Goal: Information Seeking & Learning: Learn about a topic

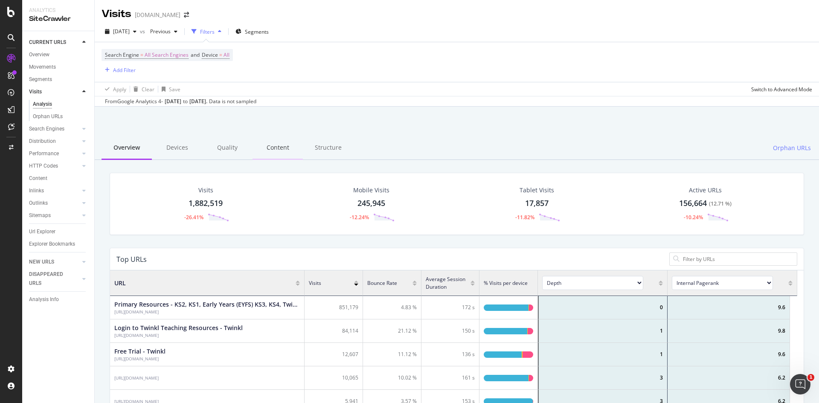
click at [271, 149] on div "Content" at bounding box center [277, 147] width 50 height 23
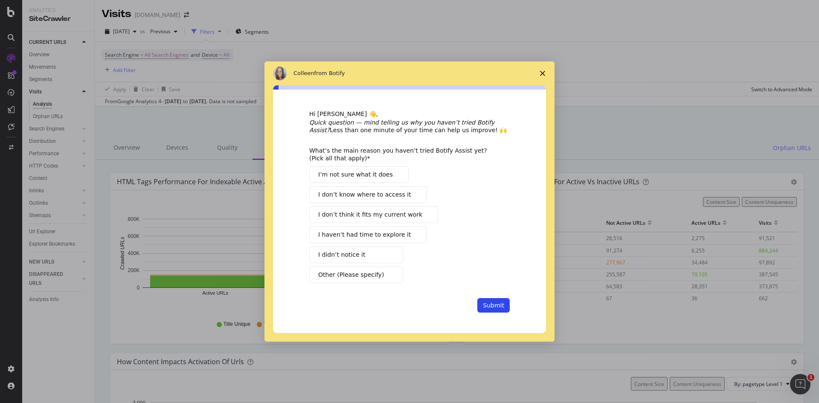
click at [342, 251] on span "I didn’t notice it" at bounding box center [341, 254] width 47 height 9
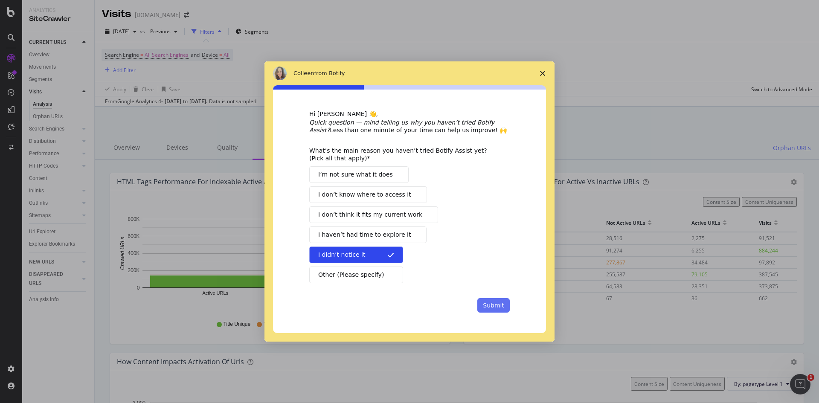
click at [497, 302] on button "Submit" at bounding box center [493, 305] width 32 height 14
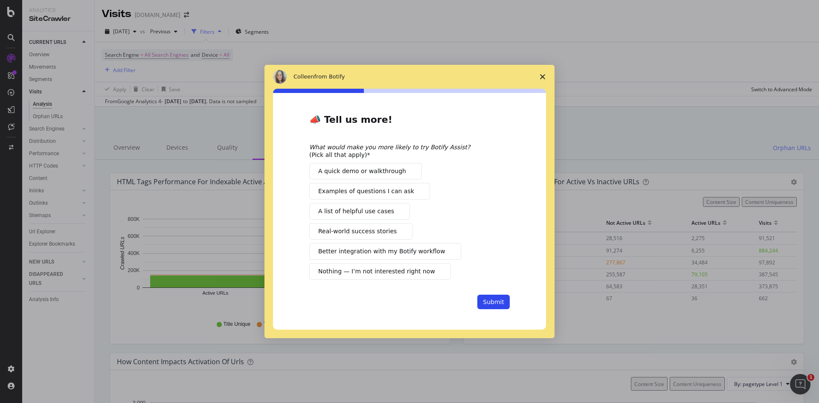
click at [383, 247] on span "Better integration with my Botify workflow" at bounding box center [381, 251] width 127 height 9
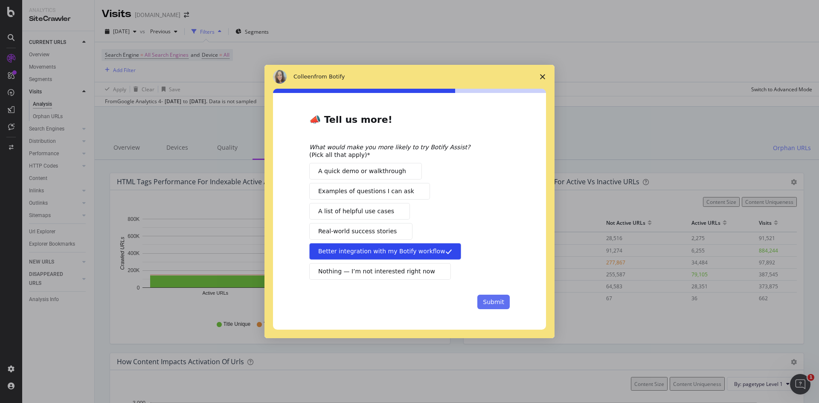
click at [489, 300] on button "Submit" at bounding box center [493, 302] width 32 height 14
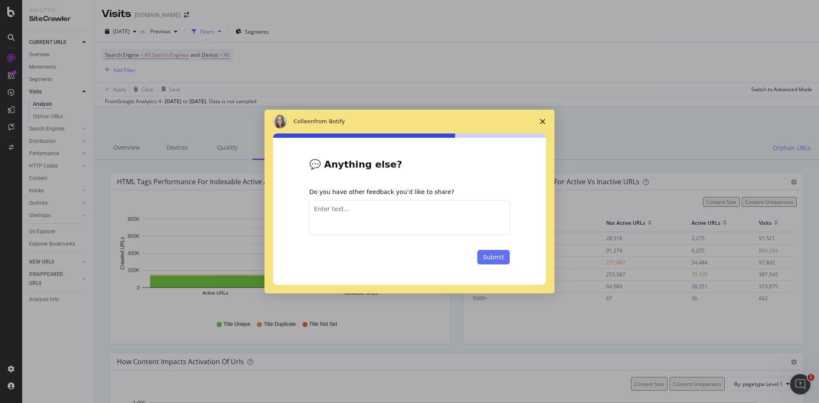
click at [483, 259] on button "Submit" at bounding box center [493, 257] width 32 height 14
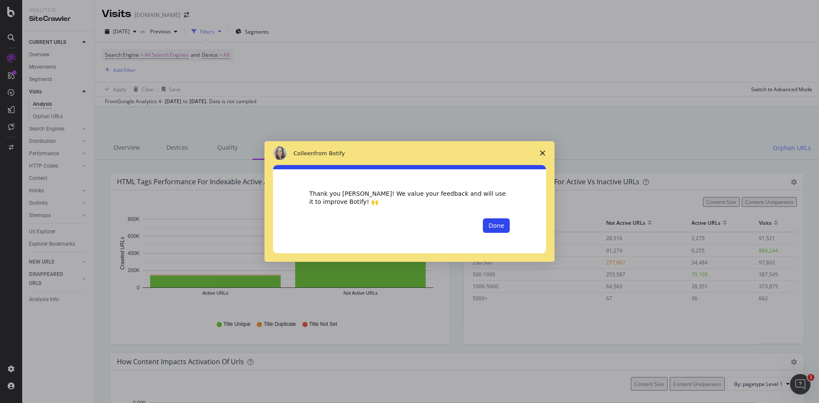
click at [543, 152] on polygon "Close survey" at bounding box center [542, 153] width 5 height 5
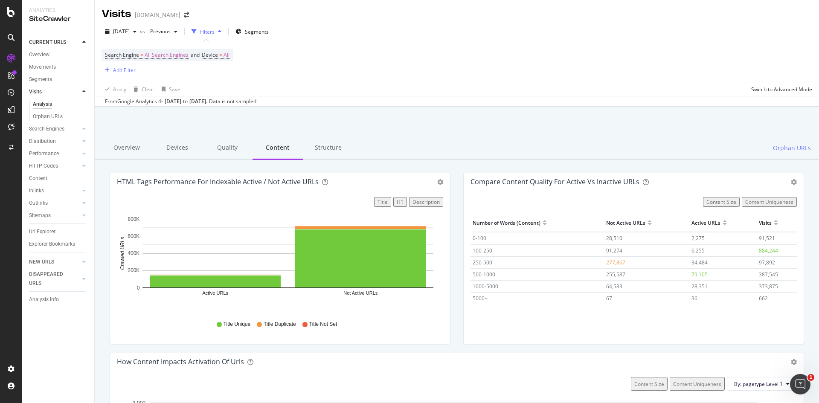
click at [804, 382] on icon "Open Intercom Messenger" at bounding box center [800, 384] width 14 height 14
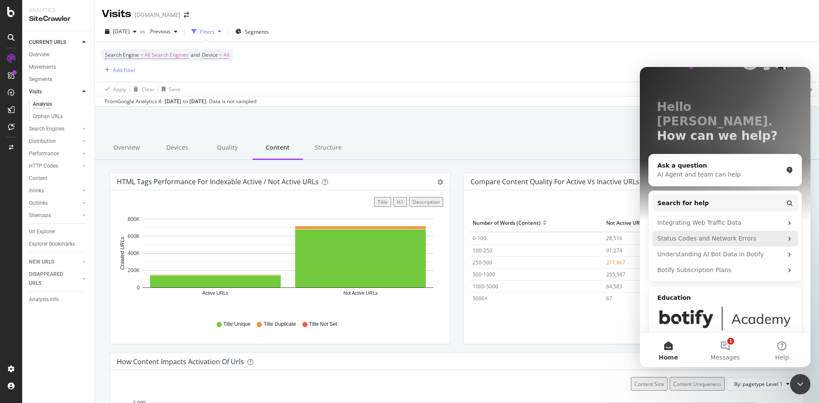
scroll to position [43, 0]
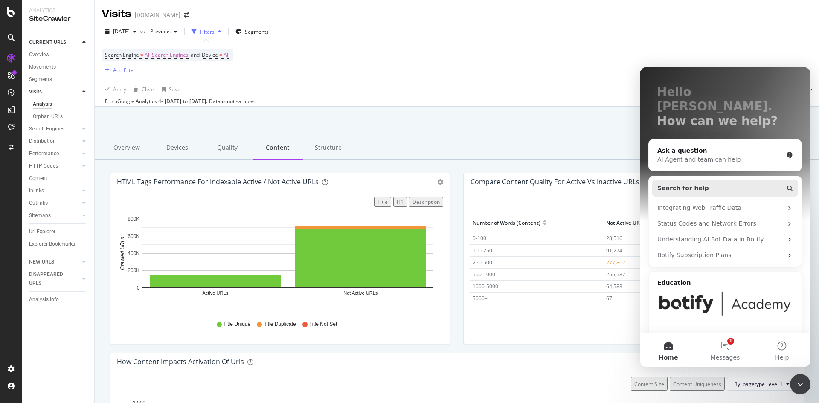
click at [717, 179] on button "Search for help" at bounding box center [725, 187] width 146 height 17
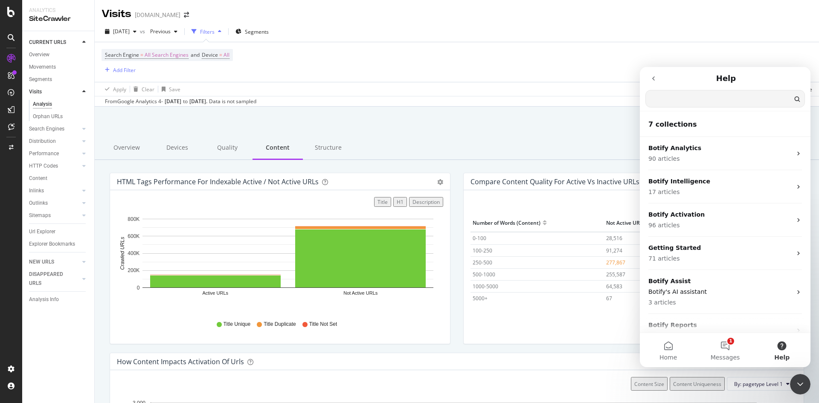
scroll to position [0, 0]
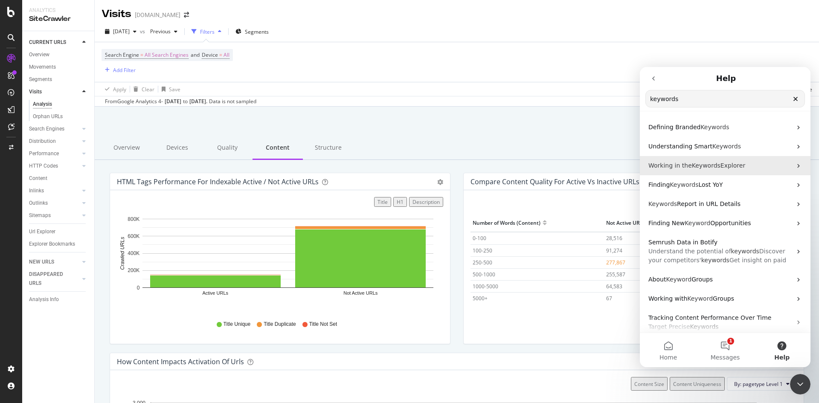
type input "keywords"
click at [721, 165] on span "Explorer" at bounding box center [732, 165] width 25 height 7
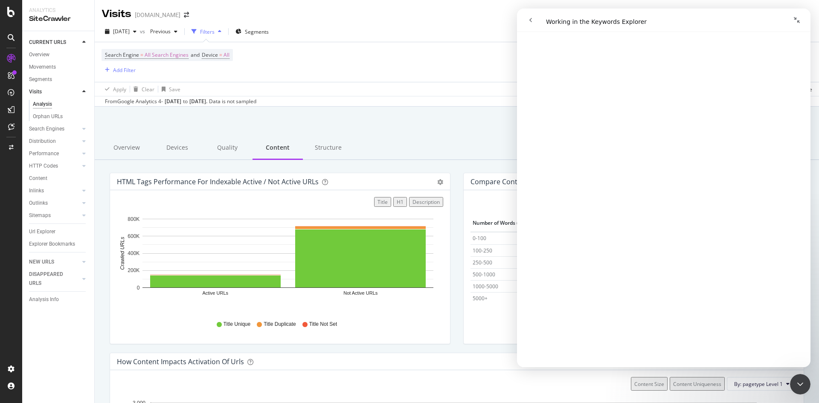
scroll to position [298, 0]
click at [44, 127] on div "RealKeywords" at bounding box center [51, 126] width 38 height 9
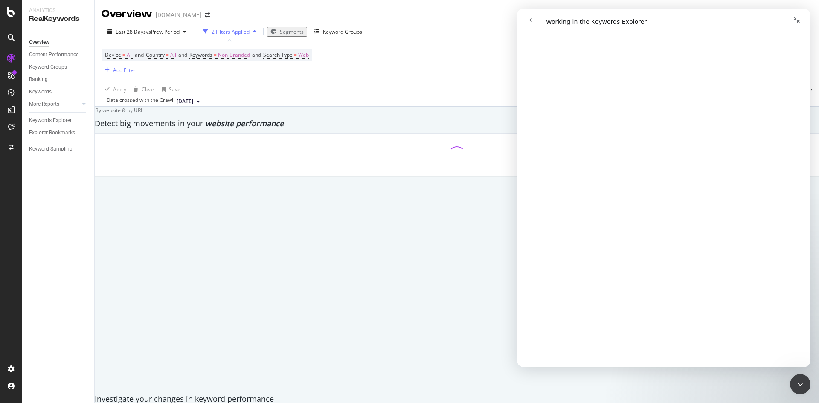
click at [798, 20] on icon "Collapse window" at bounding box center [796, 20] width 6 height 6
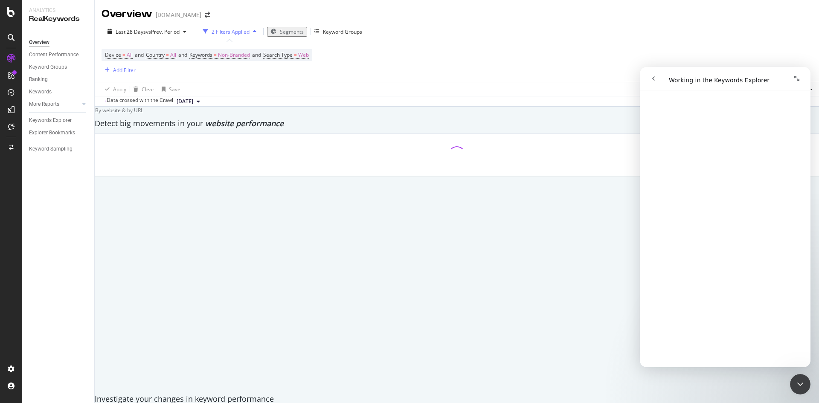
scroll to position [309, 0]
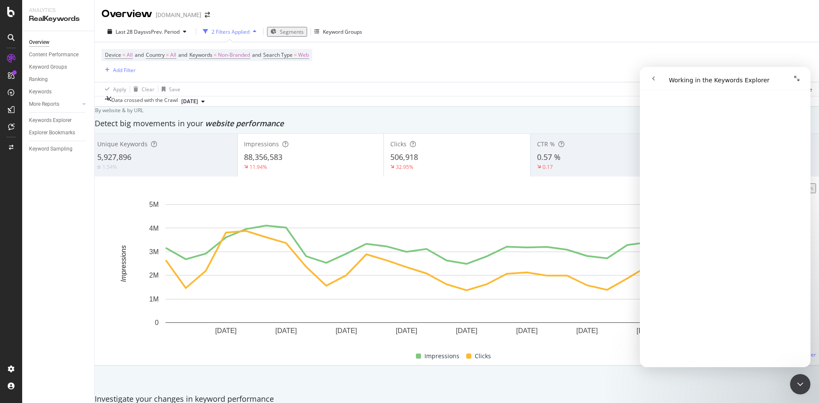
click at [511, 96] on div "Apply Clear Save Switch to Advanced Mode" at bounding box center [457, 89] width 724 height 14
click at [800, 75] on button "Expand window" at bounding box center [796, 78] width 16 height 16
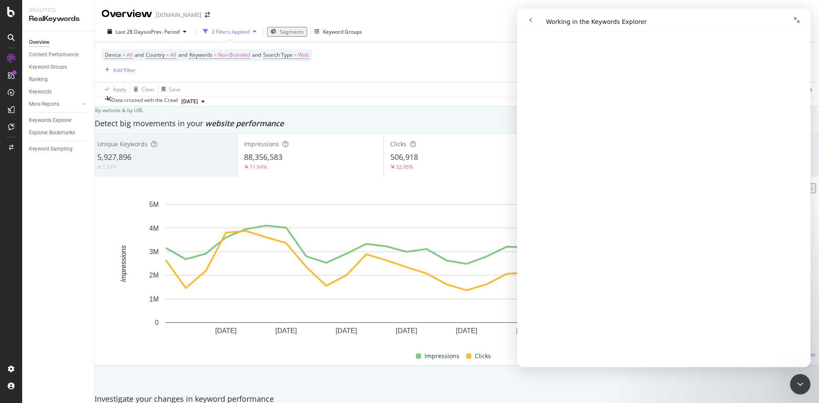
scroll to position [298, 0]
click at [798, 22] on icon "Collapse window" at bounding box center [796, 20] width 6 height 6
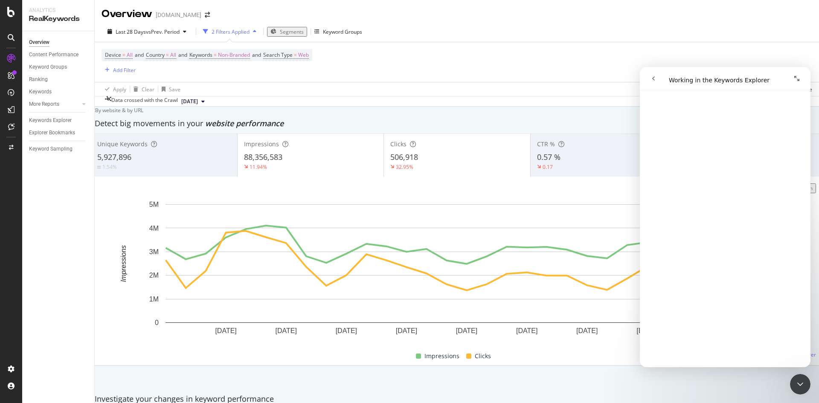
click at [805, 382] on icon "Close Intercom Messenger" at bounding box center [800, 384] width 10 height 10
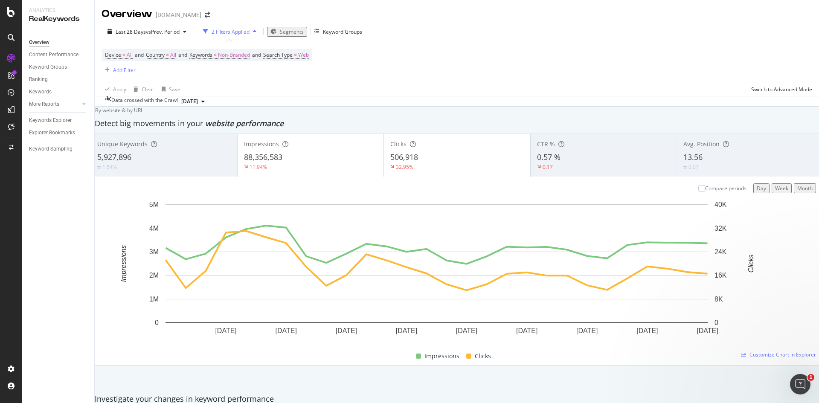
scroll to position [0, 0]
click at [805, 382] on icon "Open Intercom Messenger" at bounding box center [800, 384] width 14 height 14
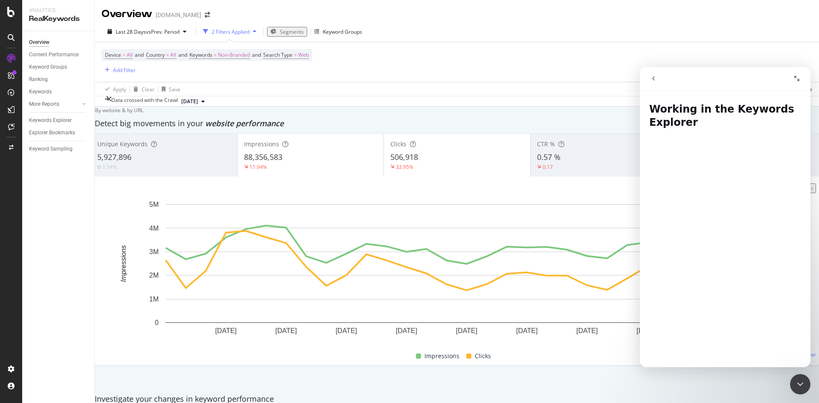
click at [805, 382] on icon "Close Intercom Messenger" at bounding box center [800, 384] width 10 height 10
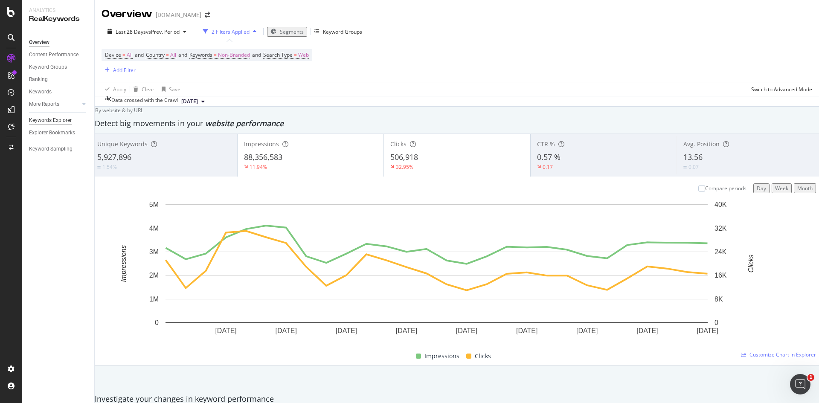
click at [48, 119] on div "Keywords Explorer" at bounding box center [50, 120] width 43 height 9
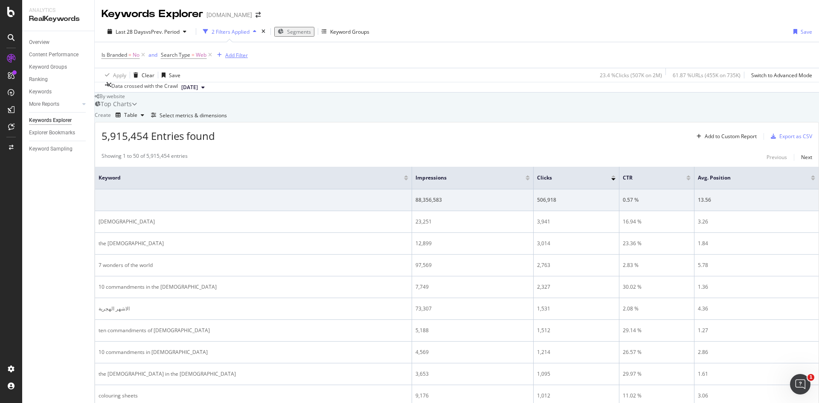
click at [233, 56] on div "Add Filter" at bounding box center [236, 55] width 23 height 7
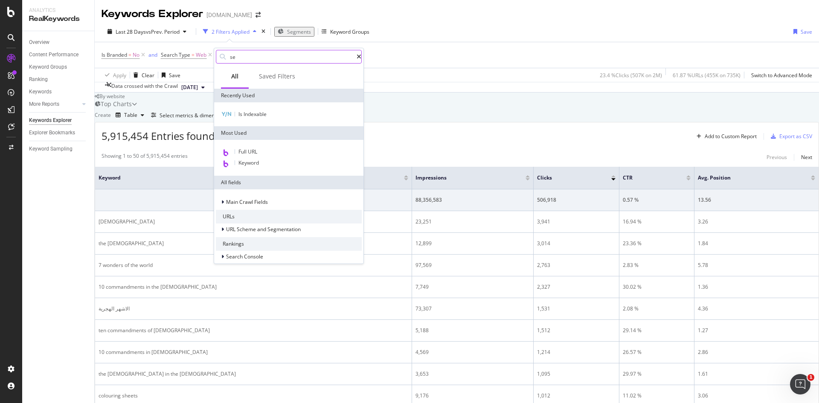
type input "seg"
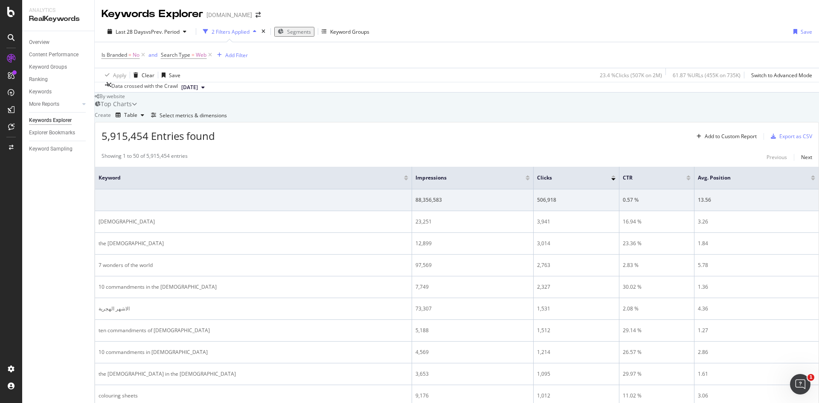
click at [249, 31] on div "button" at bounding box center [254, 31] width 10 height 5
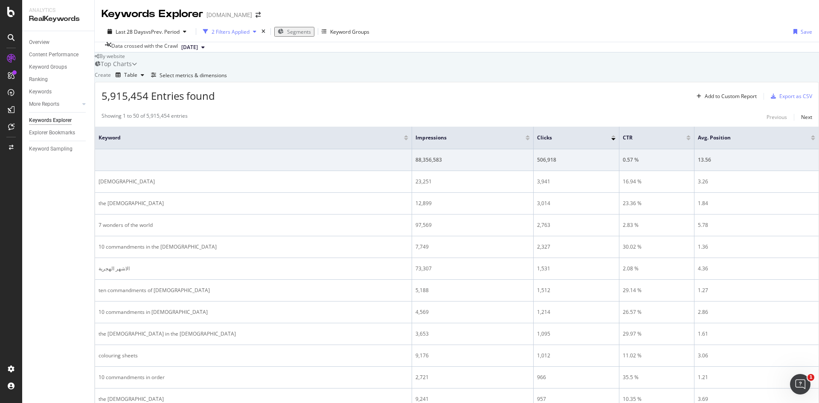
click at [253, 32] on icon "button" at bounding box center [254, 31] width 3 height 5
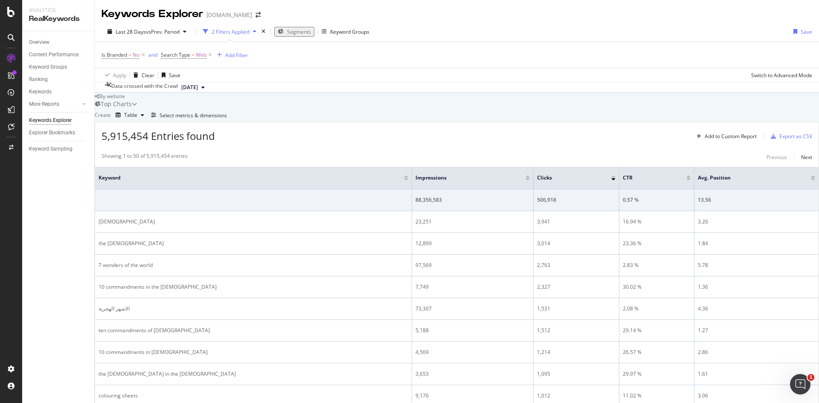
click at [253, 32] on icon "button" at bounding box center [254, 31] width 3 height 5
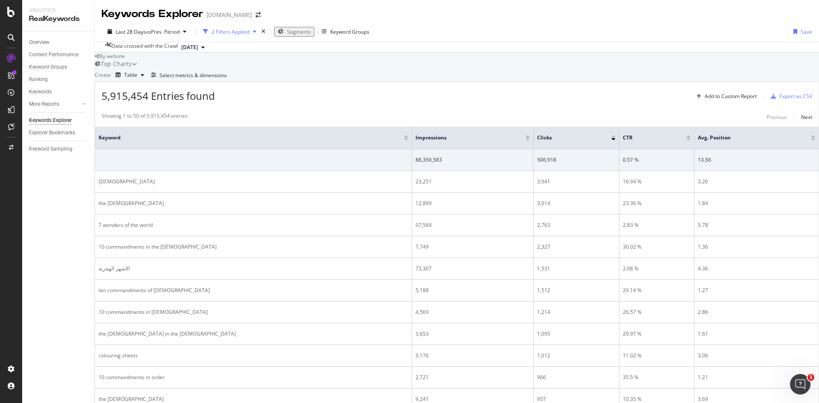
click at [253, 32] on icon "button" at bounding box center [254, 31] width 3 height 5
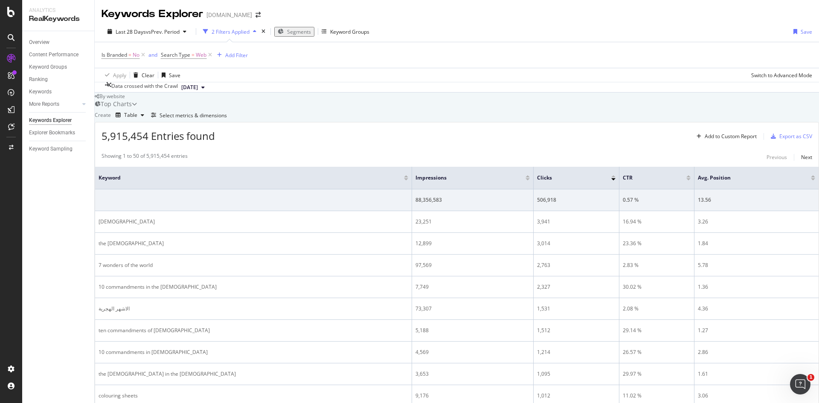
click at [303, 28] on div "Segments" at bounding box center [294, 31] width 33 height 7
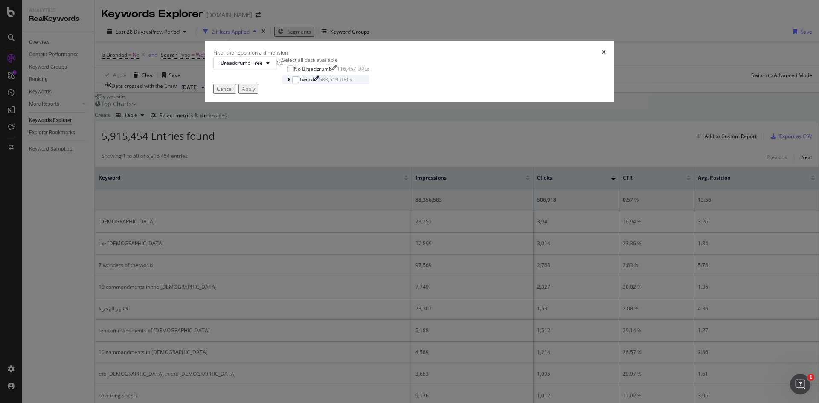
click at [330, 84] on div "Twinkl 583,519 URLs" at bounding box center [325, 79] width 87 height 9
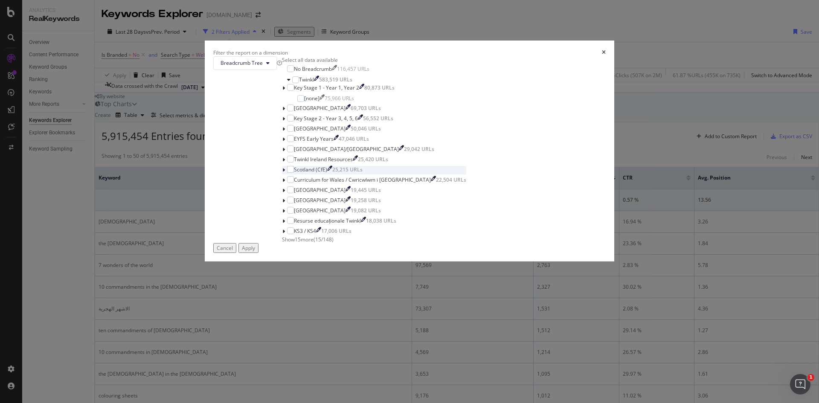
scroll to position [32, 0]
click at [313, 243] on span "Show 15 more" at bounding box center [298, 239] width 32 height 7
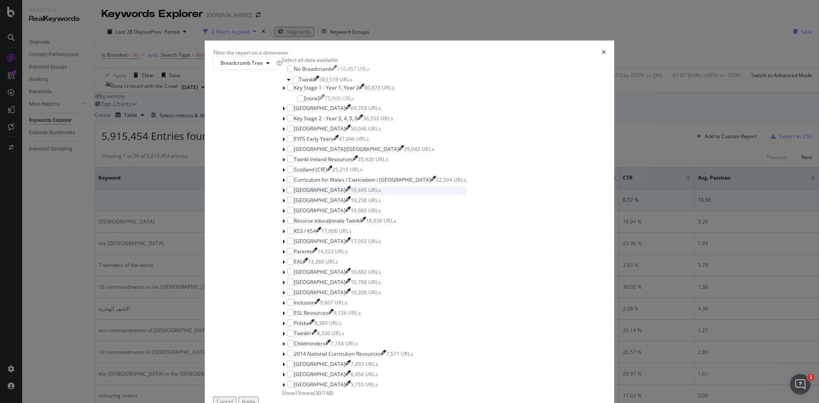
scroll to position [81, 0]
click at [294, 255] on div "modal" at bounding box center [290, 251] width 7 height 7
click at [255, 398] on div "Apply" at bounding box center [248, 401] width 13 height 7
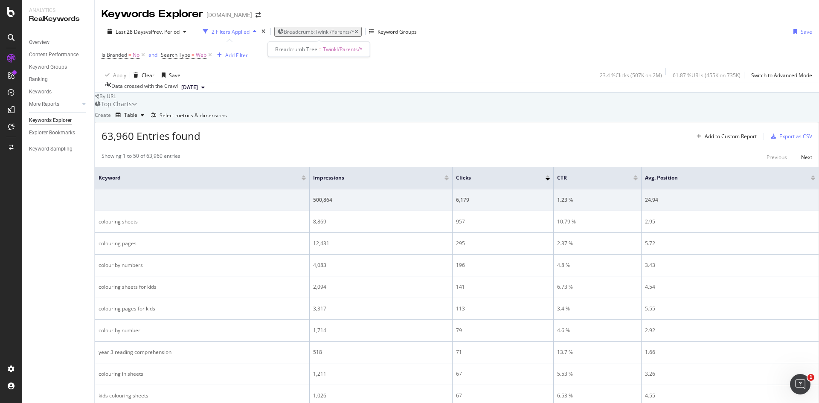
click at [326, 31] on span "Breadcrumb: Twinkl/Parents/*" at bounding box center [319, 31] width 71 height 7
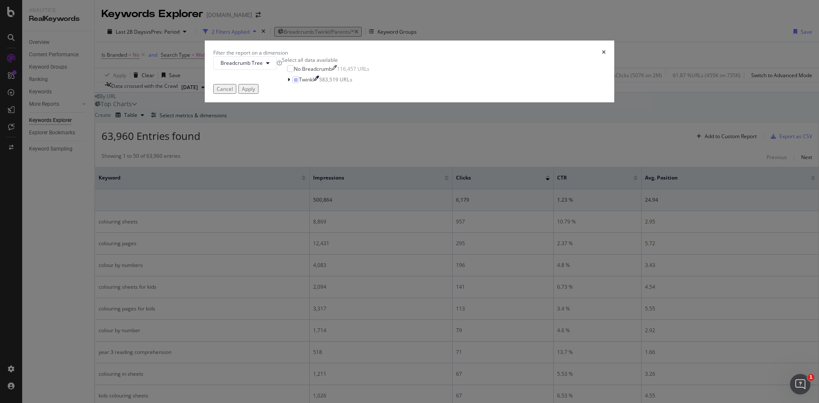
click at [429, 99] on div "Filter the report on a dimension Breadcrumb Tree Select all data available No B…" at bounding box center [409, 201] width 819 height 403
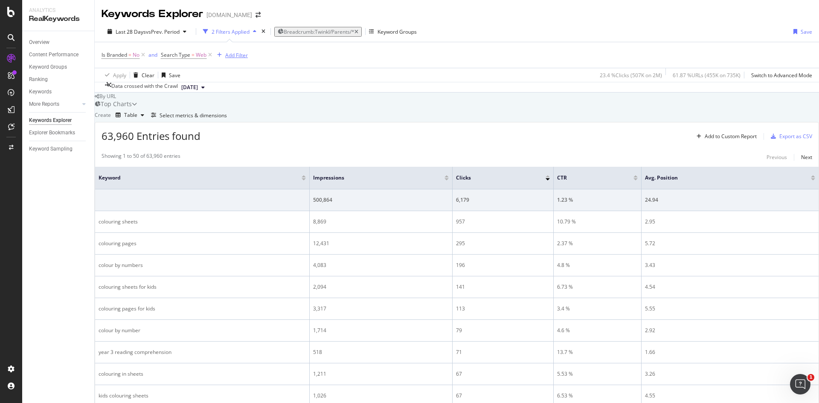
click at [240, 54] on div "Add Filter" at bounding box center [236, 55] width 23 height 7
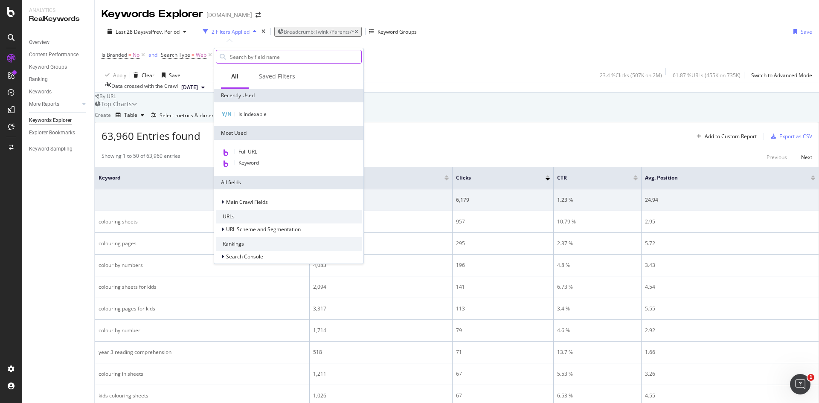
click at [290, 60] on input "text" at bounding box center [295, 56] width 132 height 13
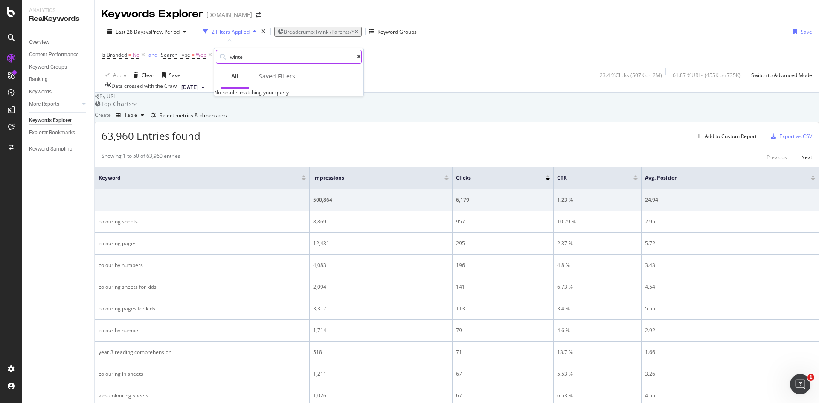
type input "winter"
click at [233, 52] on div "Add Filter" at bounding box center [236, 55] width 23 height 7
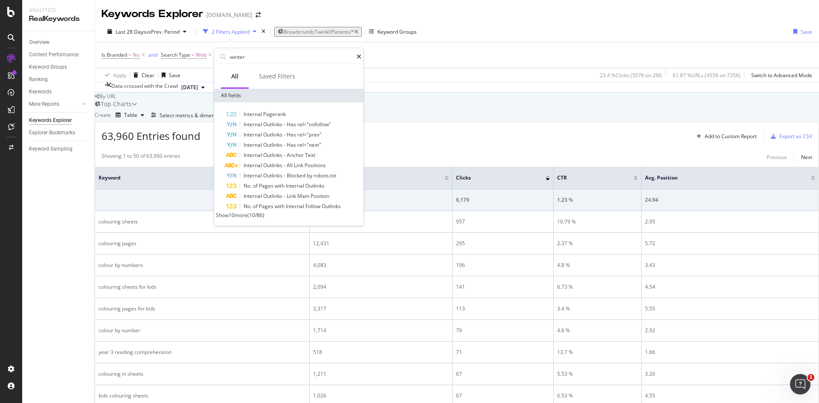
click at [247, 215] on span "Show 10 more" at bounding box center [232, 214] width 32 height 7
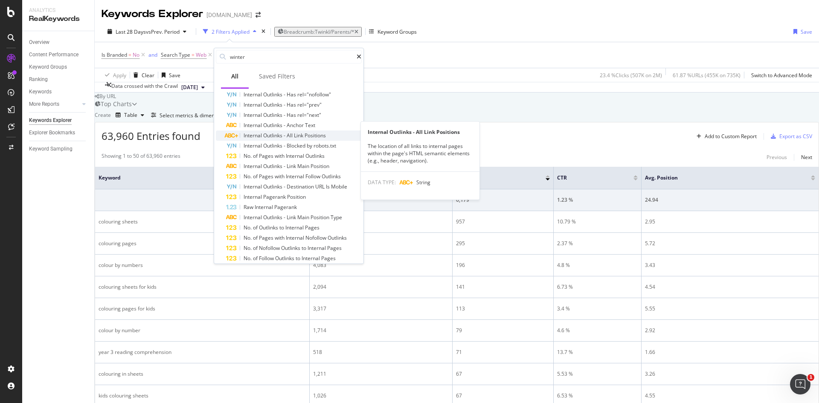
scroll to position [43, 0]
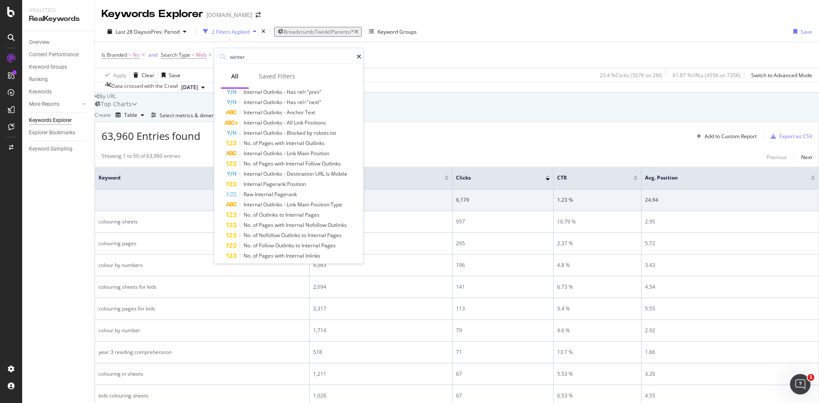
click at [132, 108] on div "Top Charts" at bounding box center [113, 104] width 37 height 9
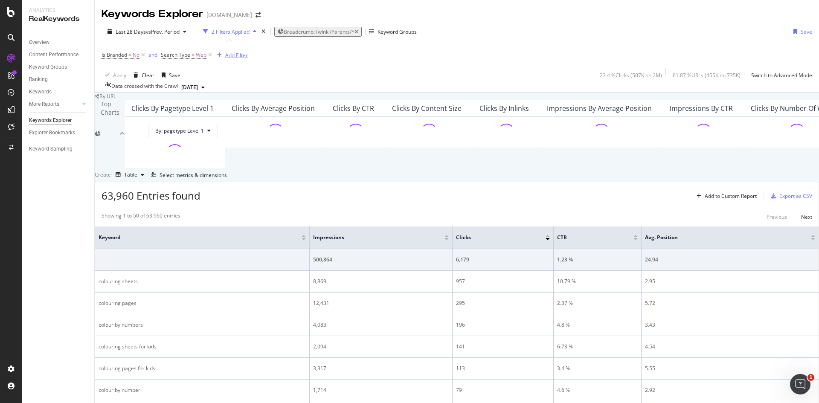
click at [239, 57] on div "Add Filter" at bounding box center [236, 55] width 23 height 7
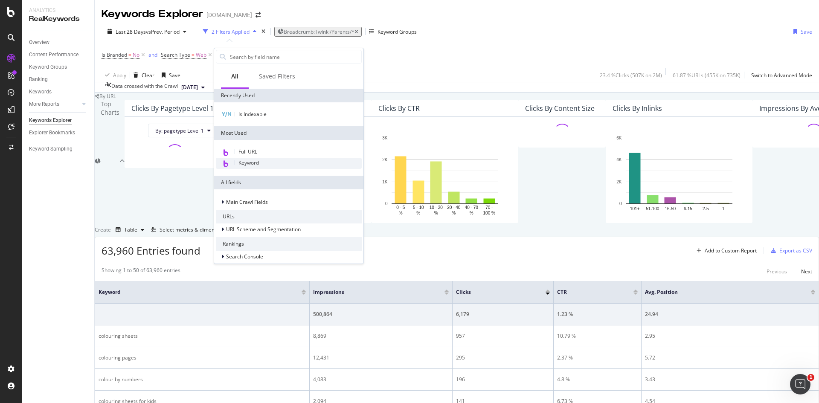
click at [254, 163] on span "Keyword" at bounding box center [248, 162] width 20 height 7
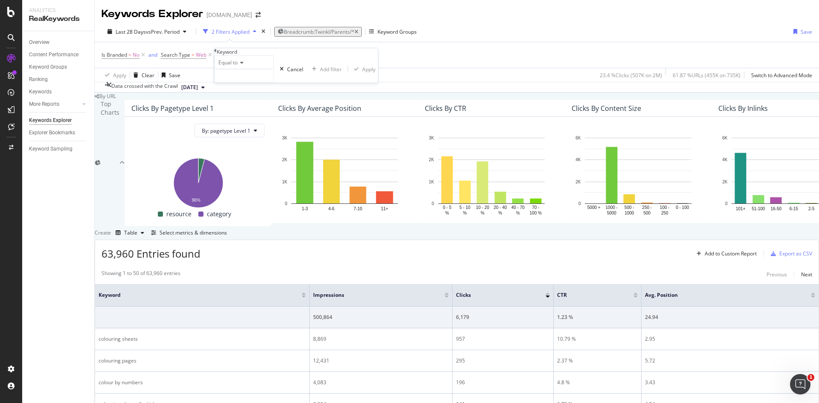
click at [248, 69] on div "Equal to" at bounding box center [244, 62] width 60 height 14
click at [236, 131] on span "Contains" at bounding box center [227, 127] width 21 height 7
click at [235, 82] on input "text" at bounding box center [243, 75] width 59 height 13
type input "winter"
click at [367, 73] on div "Apply" at bounding box center [373, 69] width 13 height 7
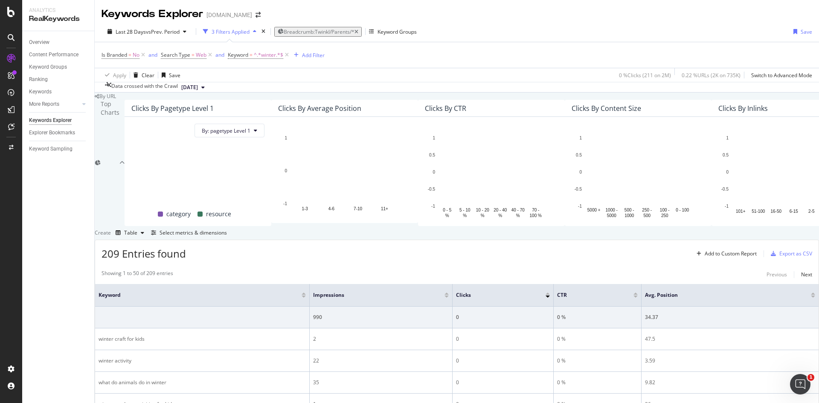
scroll to position [251, 0]
click at [358, 29] on icon "button" at bounding box center [356, 31] width 4 height 5
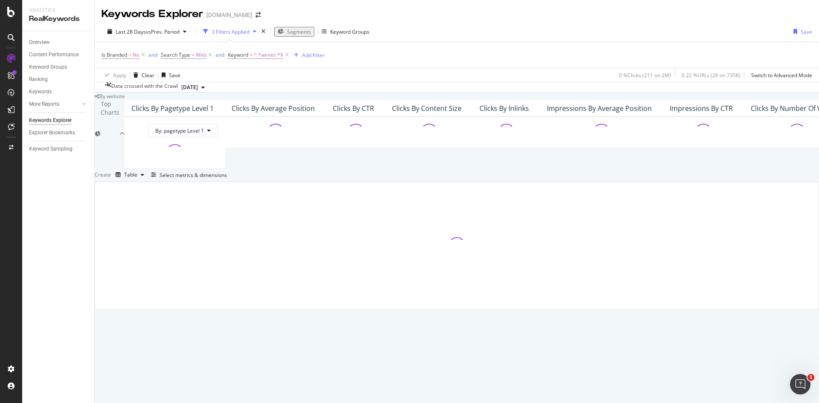
scroll to position [81, 0]
click at [300, 28] on span "Segments" at bounding box center [299, 31] width 24 height 7
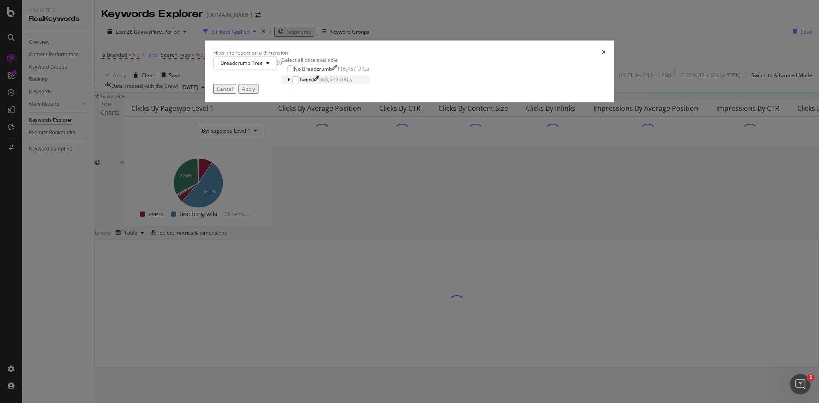
click at [290, 82] on icon "modal" at bounding box center [288, 79] width 3 height 5
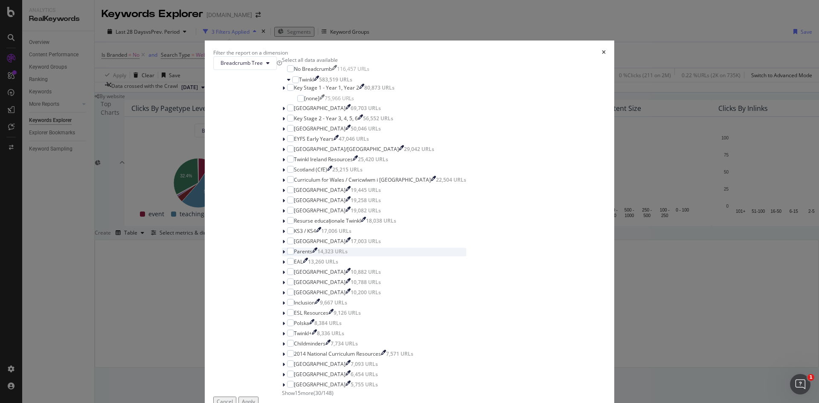
scroll to position [85, 0]
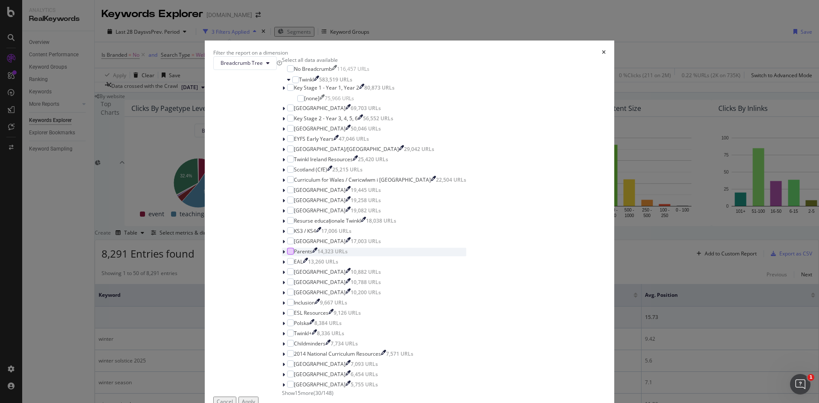
click at [294, 250] on div "modal" at bounding box center [290, 251] width 7 height 7
click at [255, 398] on div "Apply" at bounding box center [248, 401] width 13 height 7
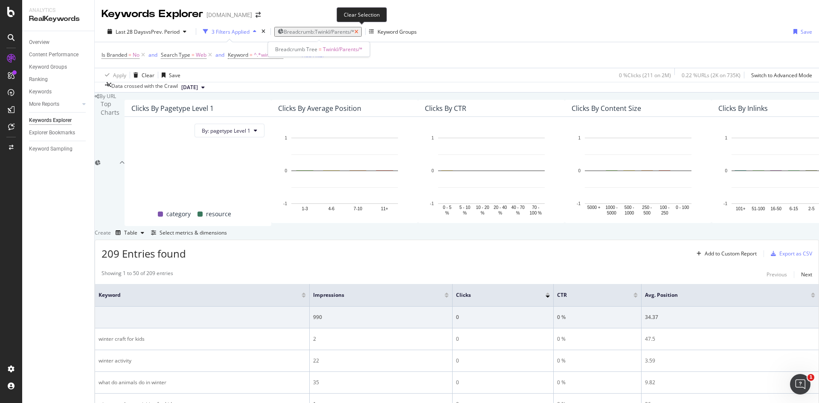
click at [358, 32] on icon "button" at bounding box center [356, 31] width 4 height 5
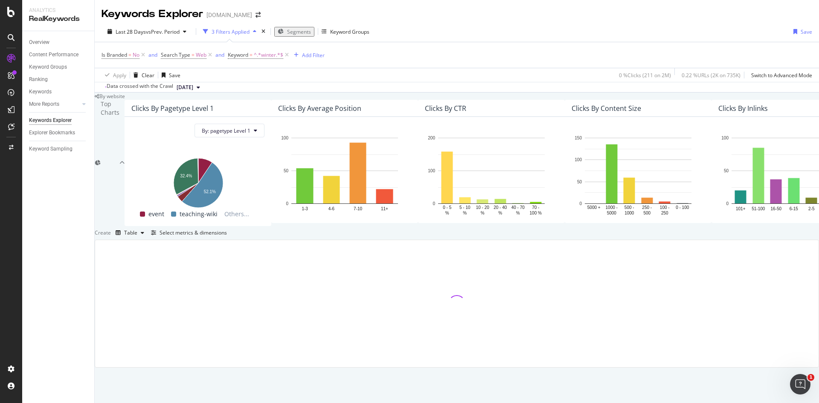
click at [297, 34] on span "Segments" at bounding box center [299, 31] width 24 height 7
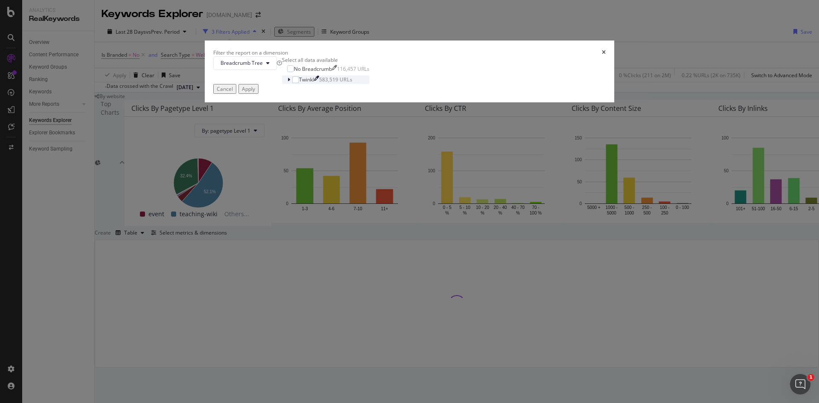
click at [290, 82] on icon "modal" at bounding box center [288, 79] width 3 height 5
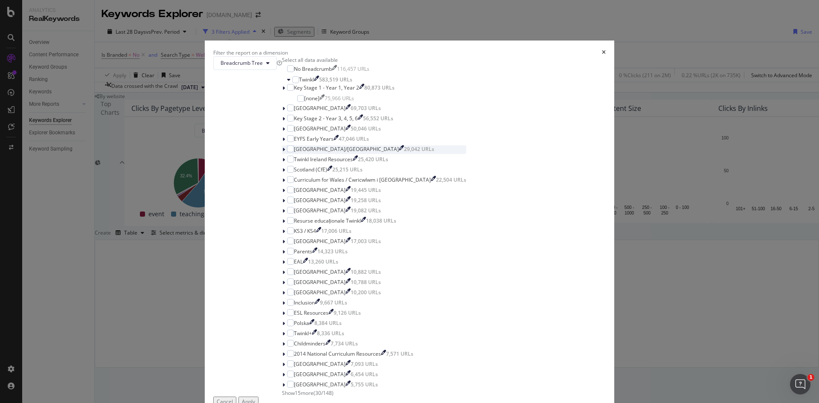
scroll to position [85, 0]
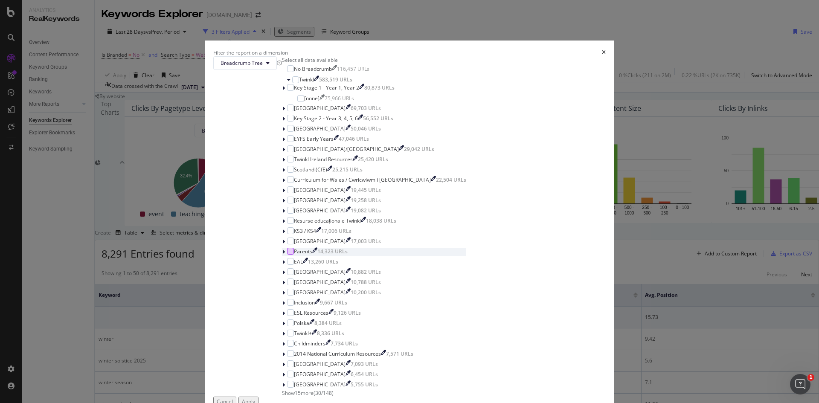
click at [294, 251] on div "modal" at bounding box center [290, 251] width 7 height 7
click at [255, 398] on div "Apply" at bounding box center [248, 401] width 13 height 7
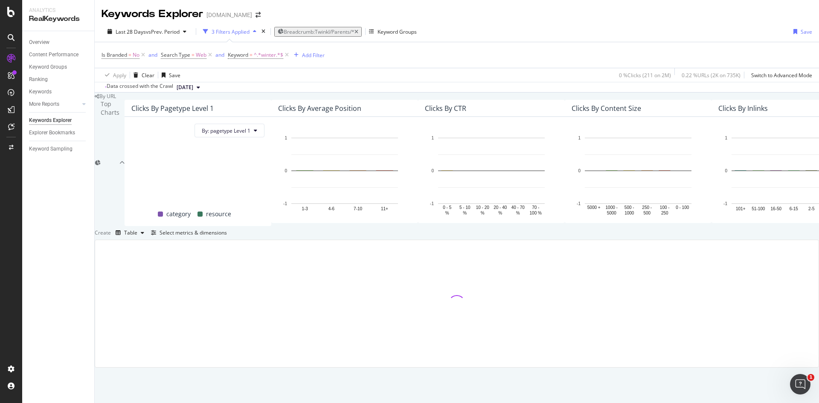
click at [253, 34] on icon "button" at bounding box center [254, 31] width 3 height 5
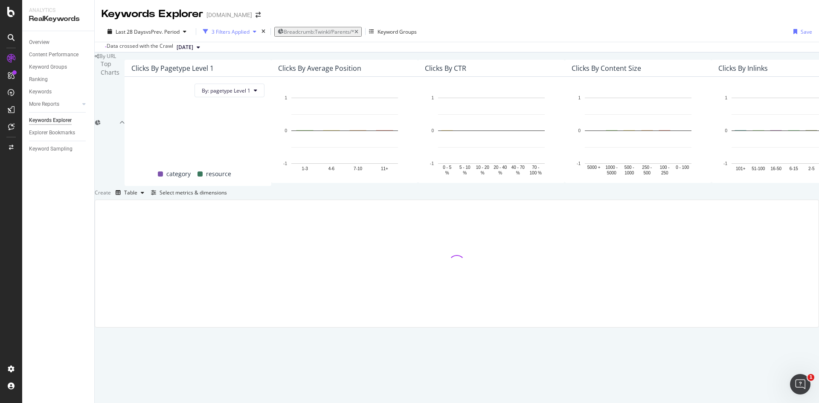
click at [253, 34] on icon "button" at bounding box center [254, 31] width 3 height 5
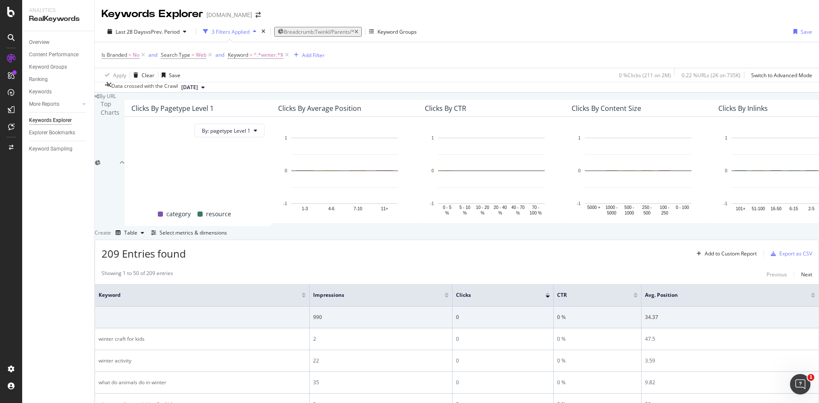
click at [253, 30] on icon "button" at bounding box center [254, 31] width 3 height 5
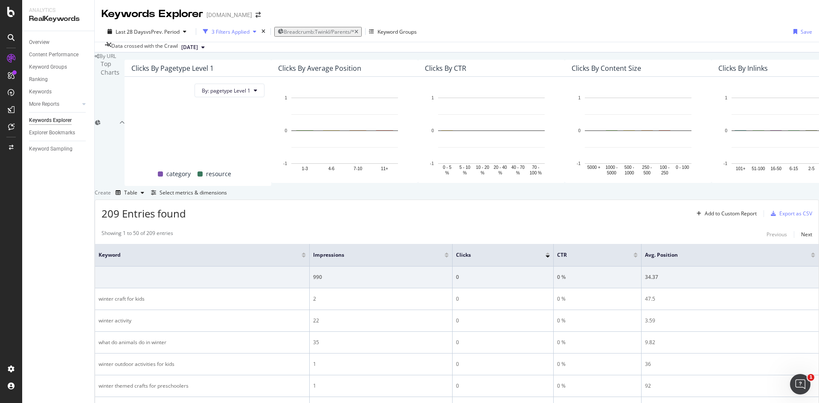
click at [253, 30] on icon "button" at bounding box center [254, 31] width 3 height 5
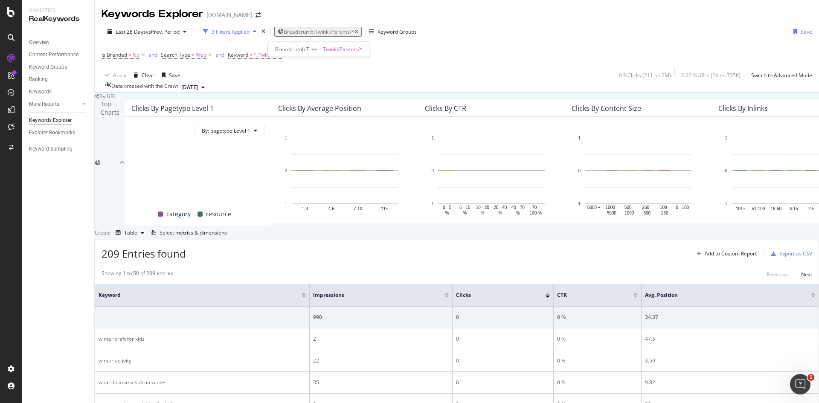
click at [278, 32] on icon "button" at bounding box center [281, 31] width 6 height 5
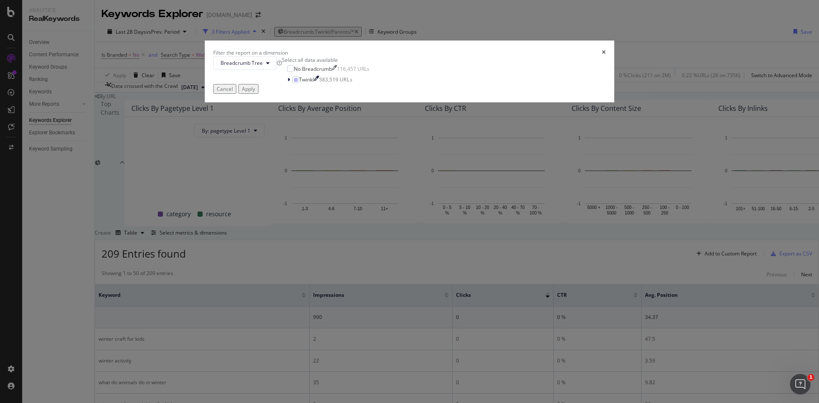
click at [441, 125] on div "Filter the report on a dimension Breadcrumb Tree Select all data available No B…" at bounding box center [409, 201] width 819 height 403
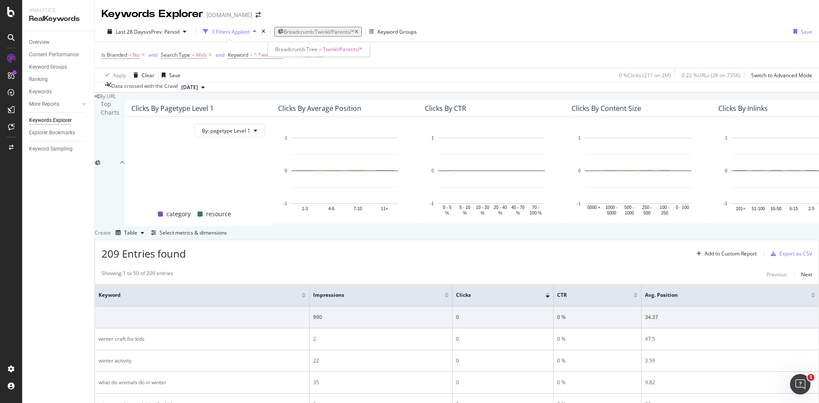
click at [336, 30] on span "Breadcrumb: Twinkl/Parents/*" at bounding box center [319, 31] width 71 height 7
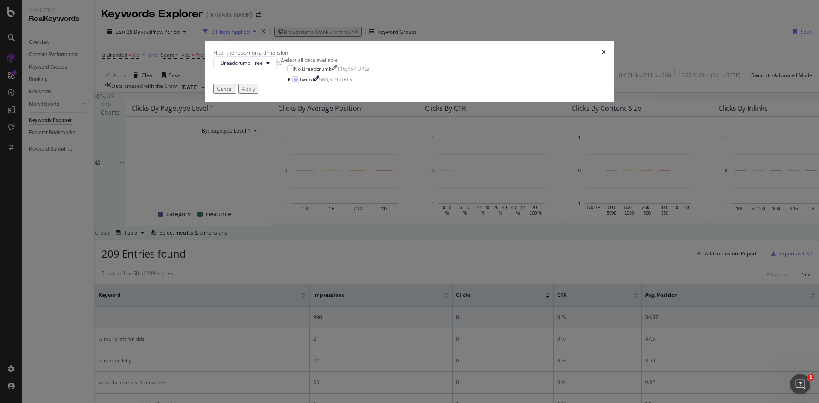
click at [409, 107] on div "Filter the report on a dimension Breadcrumb Tree Select all data available No B…" at bounding box center [409, 201] width 819 height 403
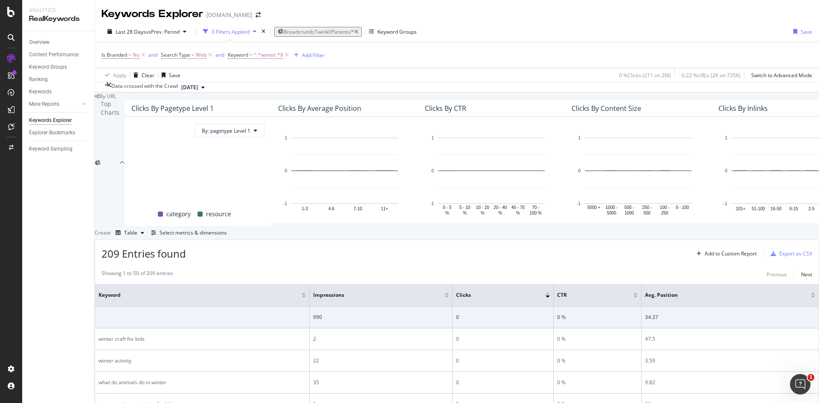
click at [253, 32] on icon "button" at bounding box center [254, 31] width 3 height 5
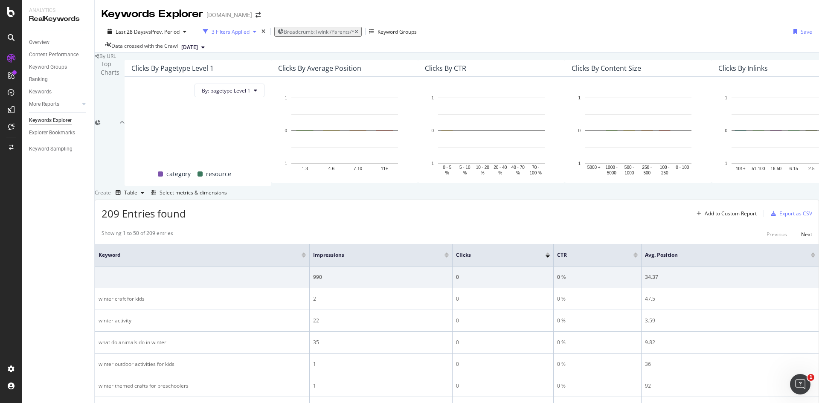
click at [253, 32] on icon "button" at bounding box center [254, 31] width 3 height 5
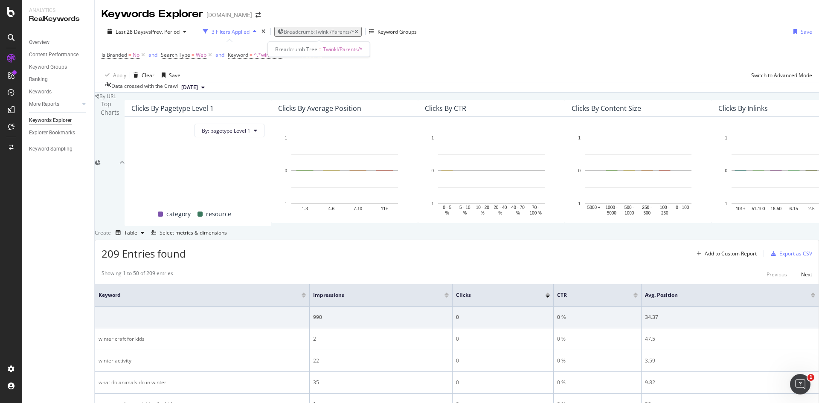
click at [325, 32] on span "Breadcrumb: Twinkl/Parents/*" at bounding box center [319, 31] width 71 height 7
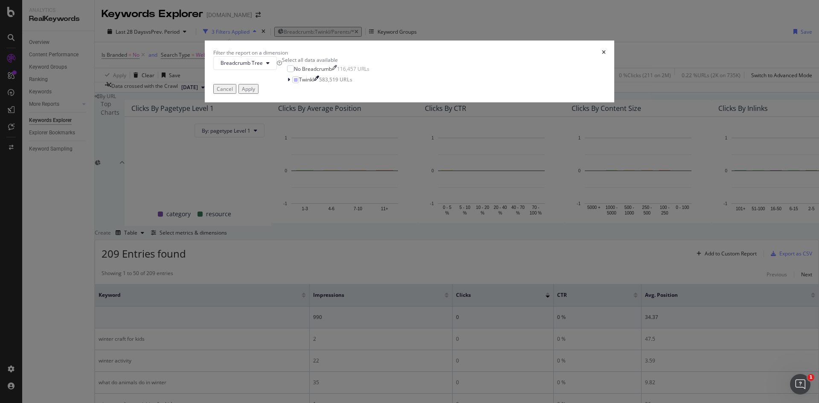
click at [602, 55] on icon "times" at bounding box center [604, 52] width 4 height 5
